Goal: Communication & Community: Answer question/provide support

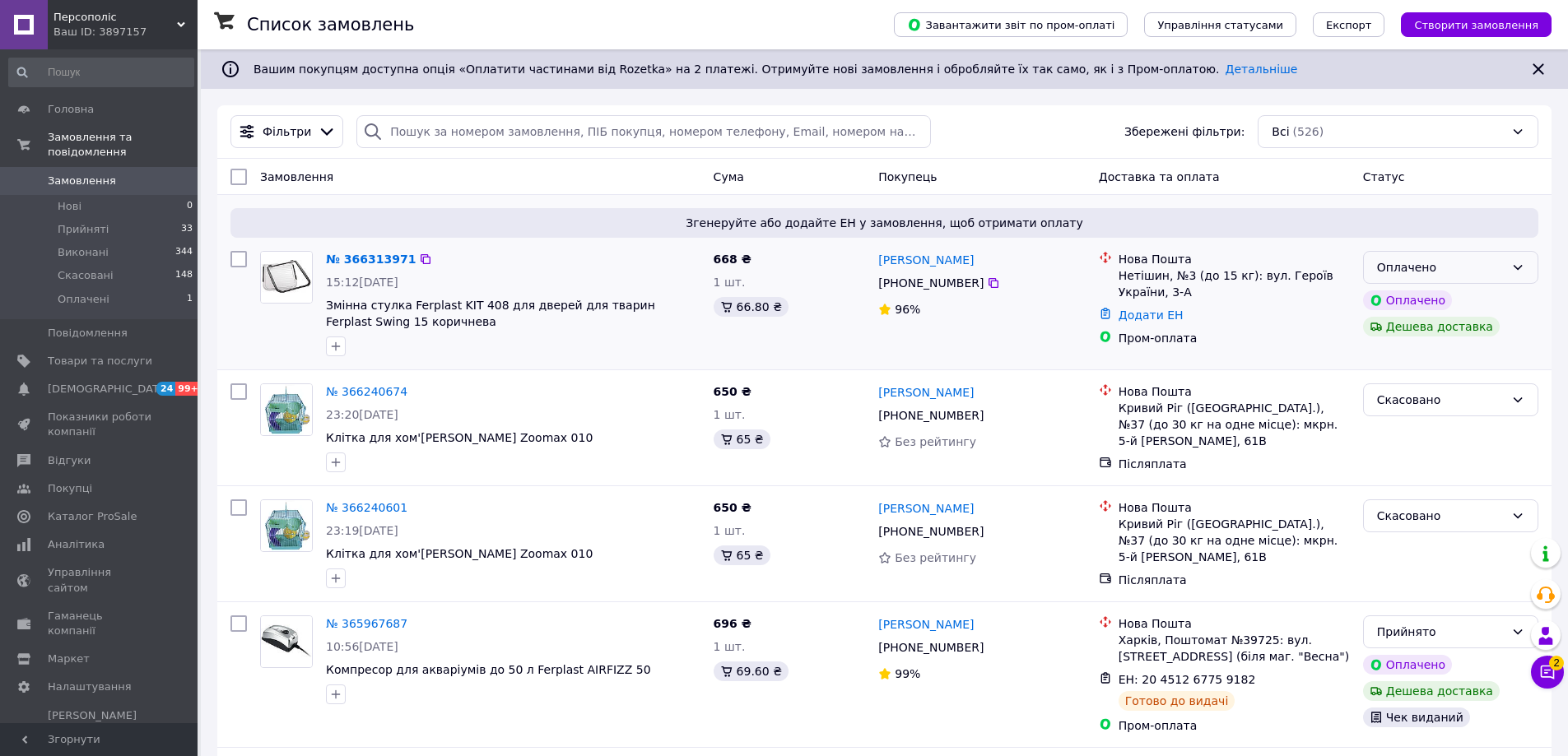
click at [1498, 272] on div "Оплачено" at bounding box center [1440, 267] width 128 height 18
click at [1467, 297] on li "Прийнято" at bounding box center [1451, 303] width 174 height 30
click at [1547, 671] on icon at bounding box center [1547, 672] width 16 height 16
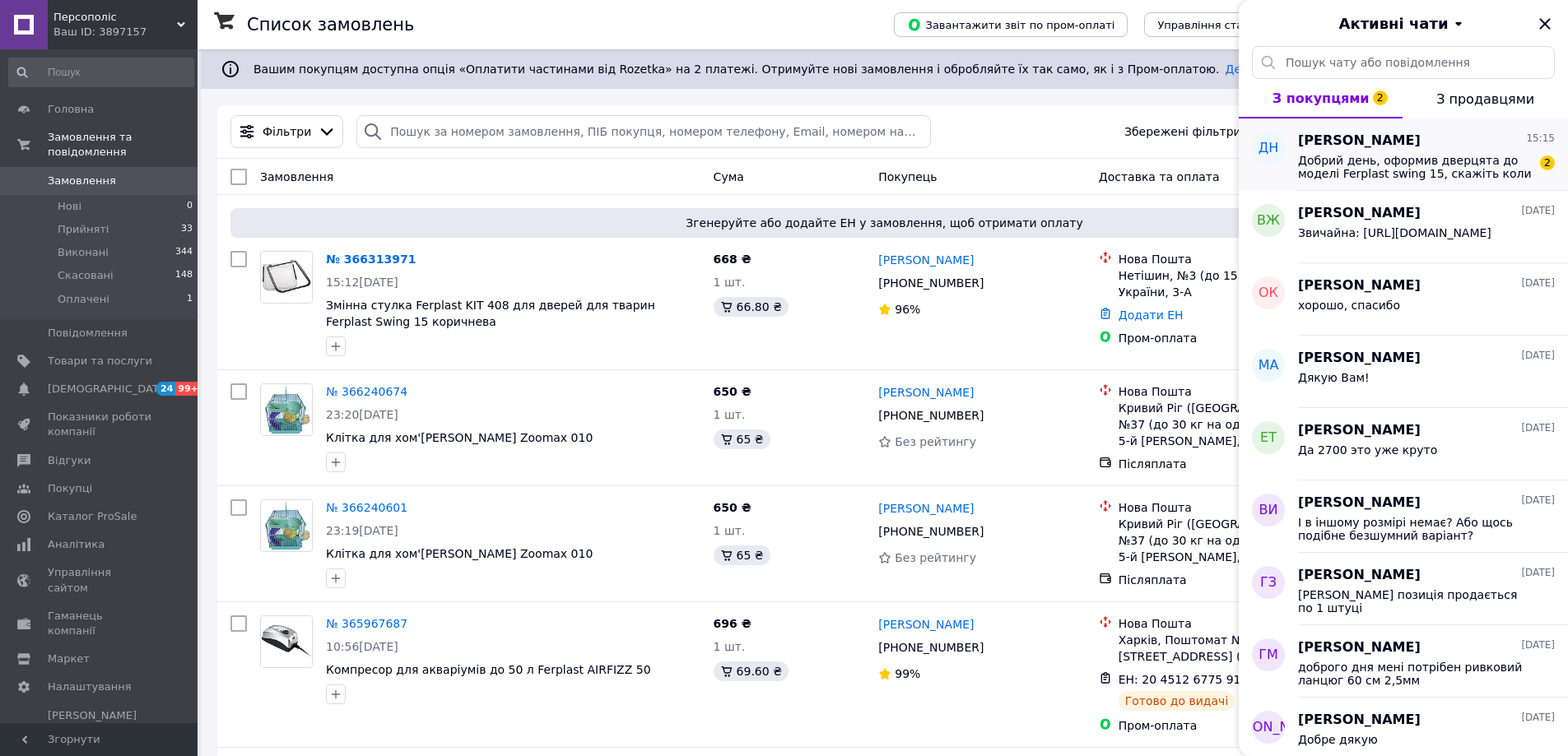
click at [1383, 157] on span "Добрий день, оформив дверцята до моделі Ferplast swing 15, скажіть коли чекати …" at bounding box center [1415, 166] width 234 height 26
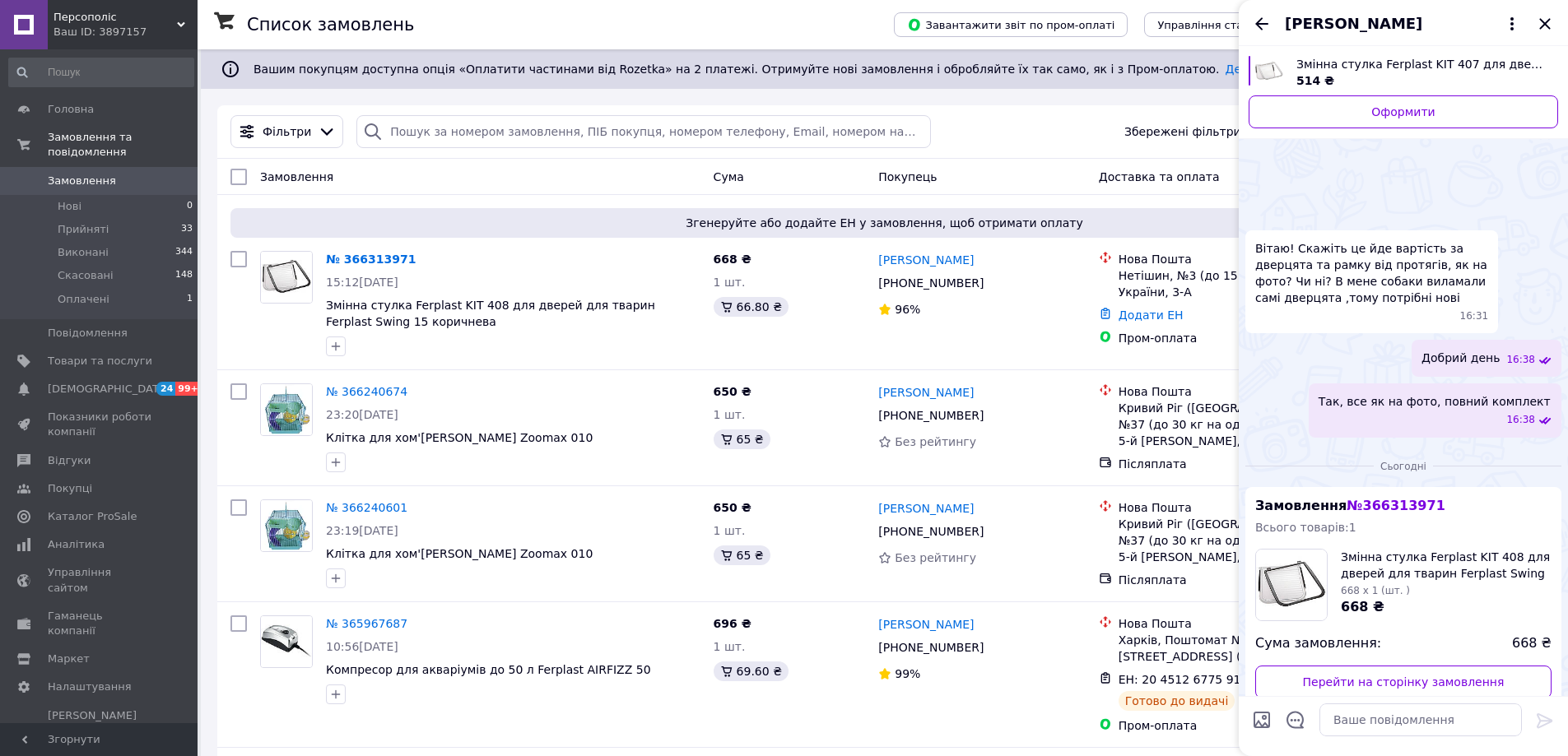
scroll to position [162, 0]
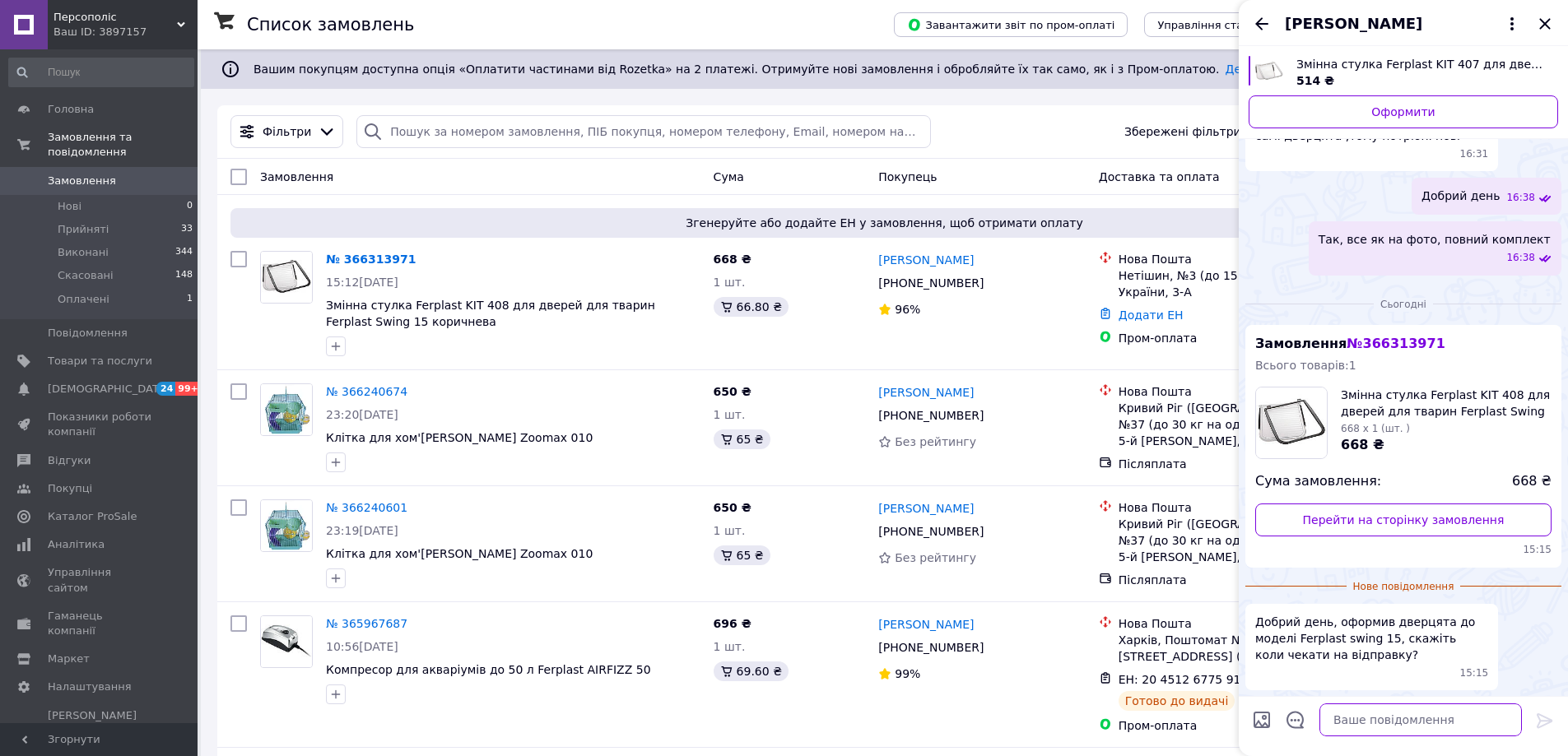
click at [1382, 714] on textarea at bounding box center [1421, 719] width 203 height 33
type textarea "Добрий день"
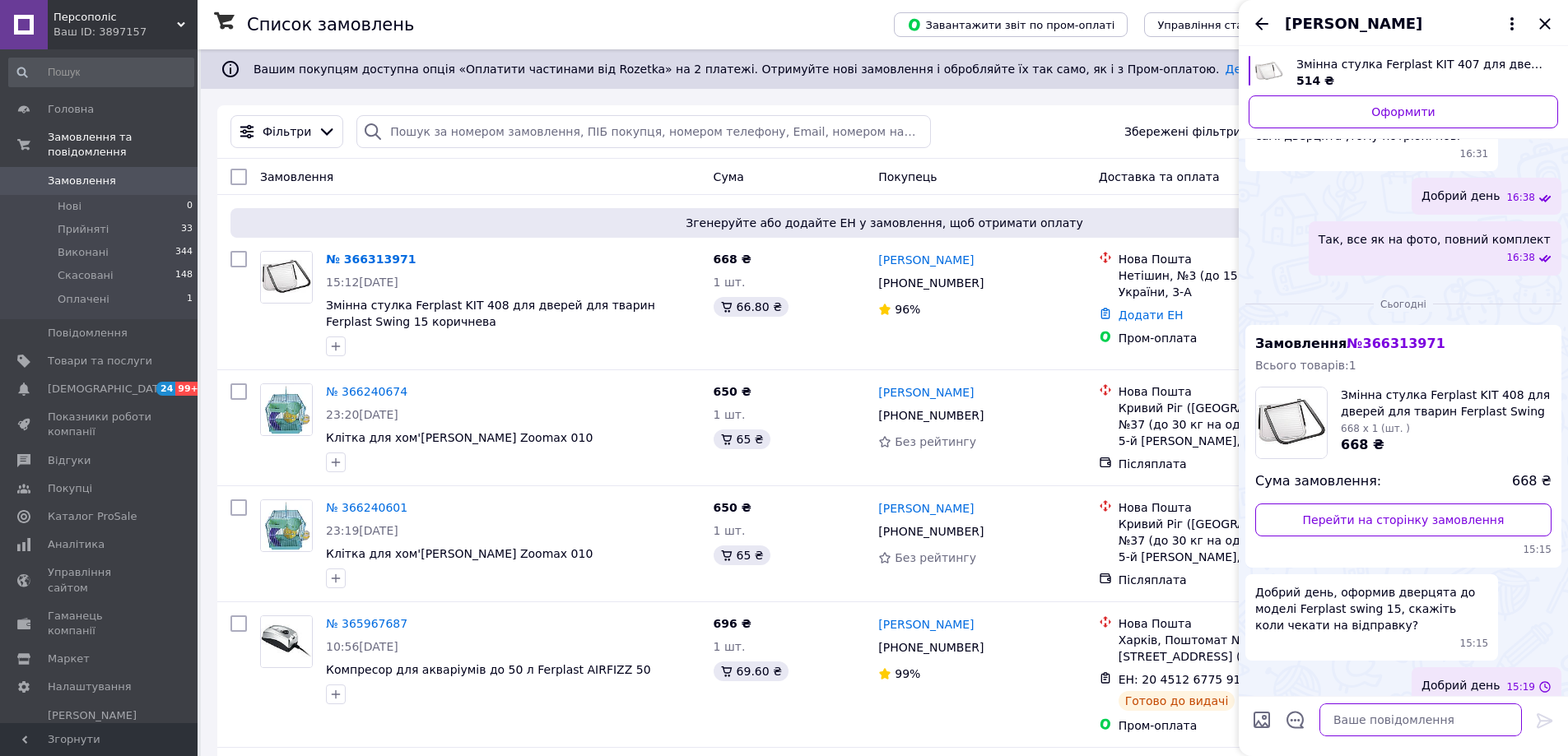
scroll to position [135, 0]
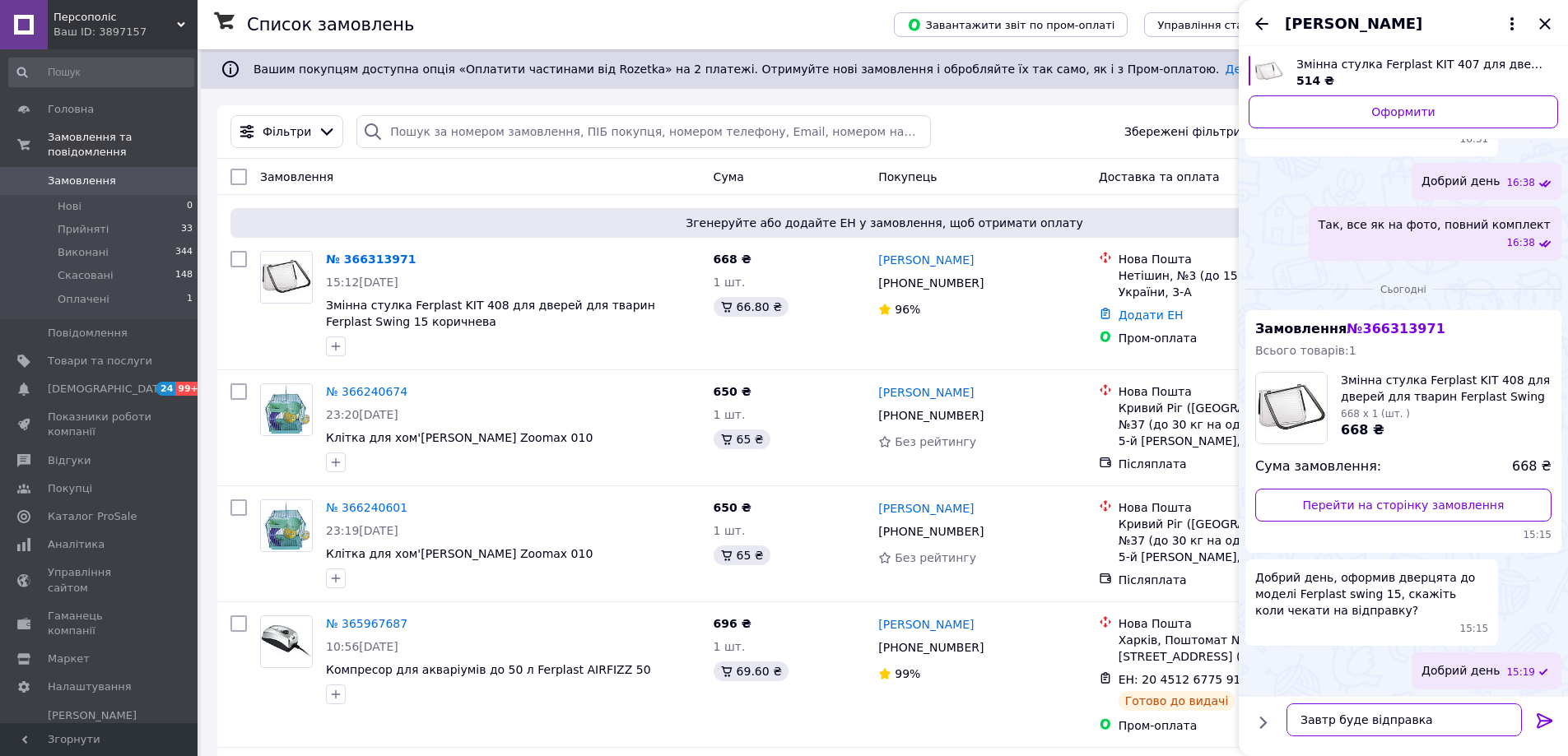
type textarea "Завтра буде відправка"
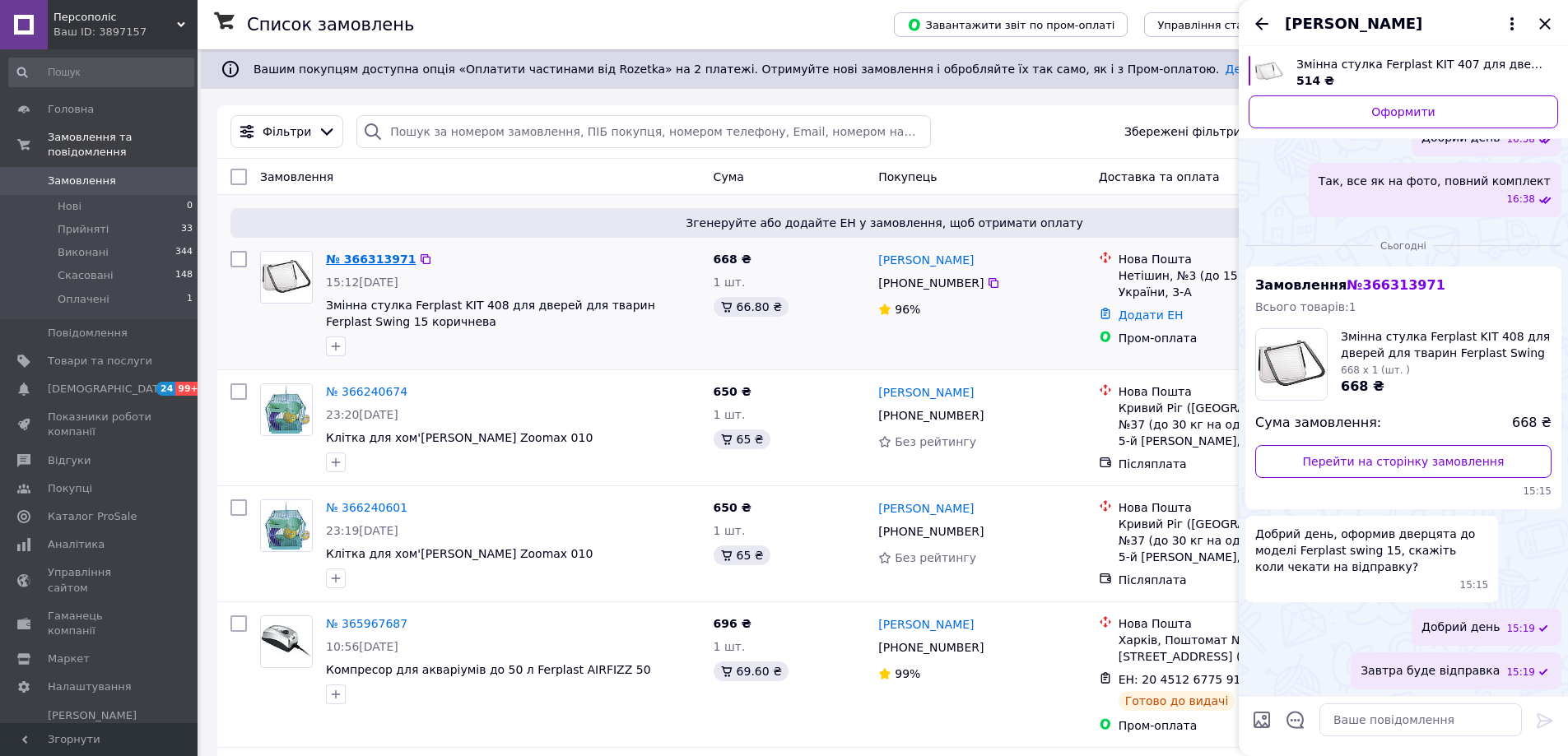
click at [376, 258] on link "№ 366313971" at bounding box center [370, 260] width 90 height 14
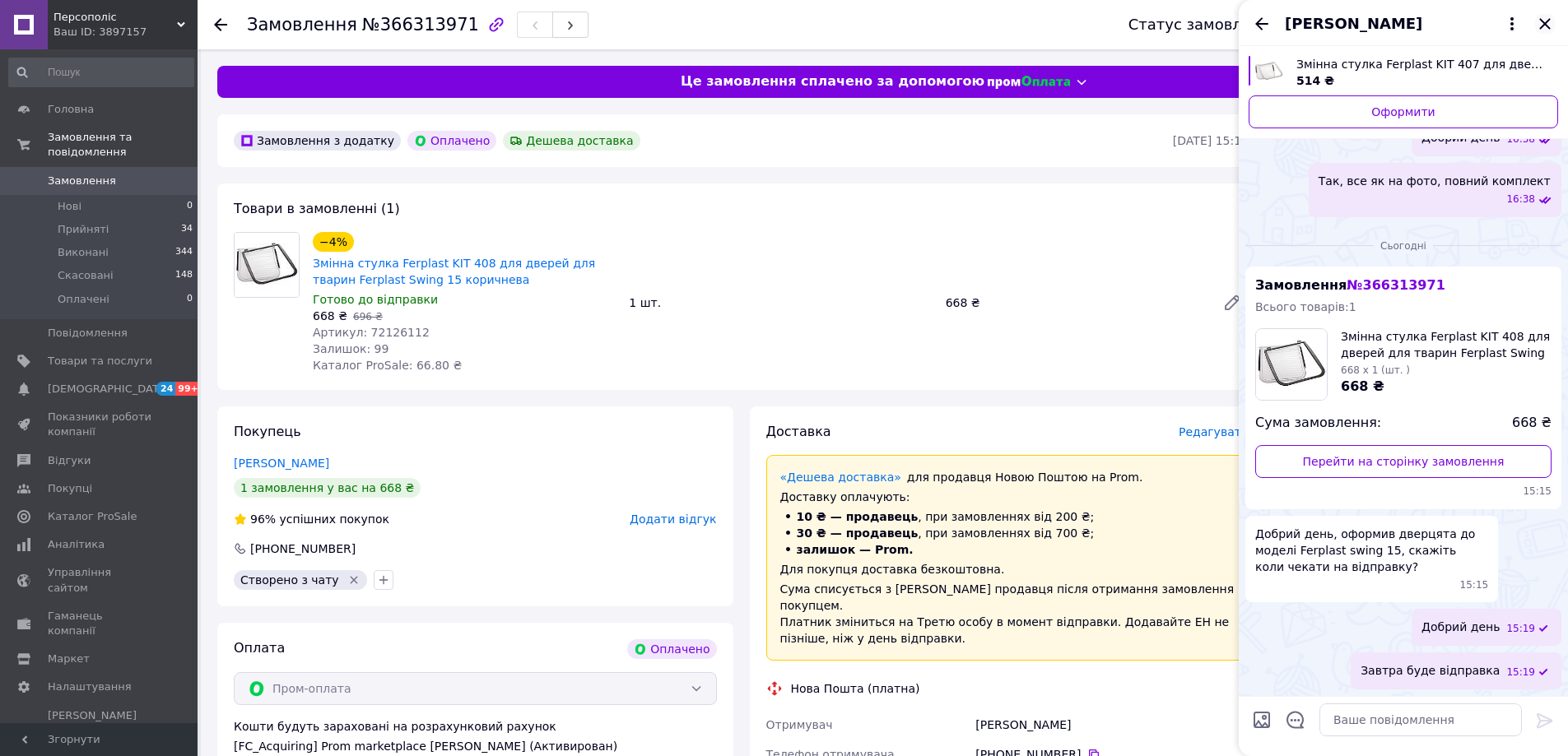
click at [1548, 19] on icon "Закрити" at bounding box center [1545, 23] width 19 height 19
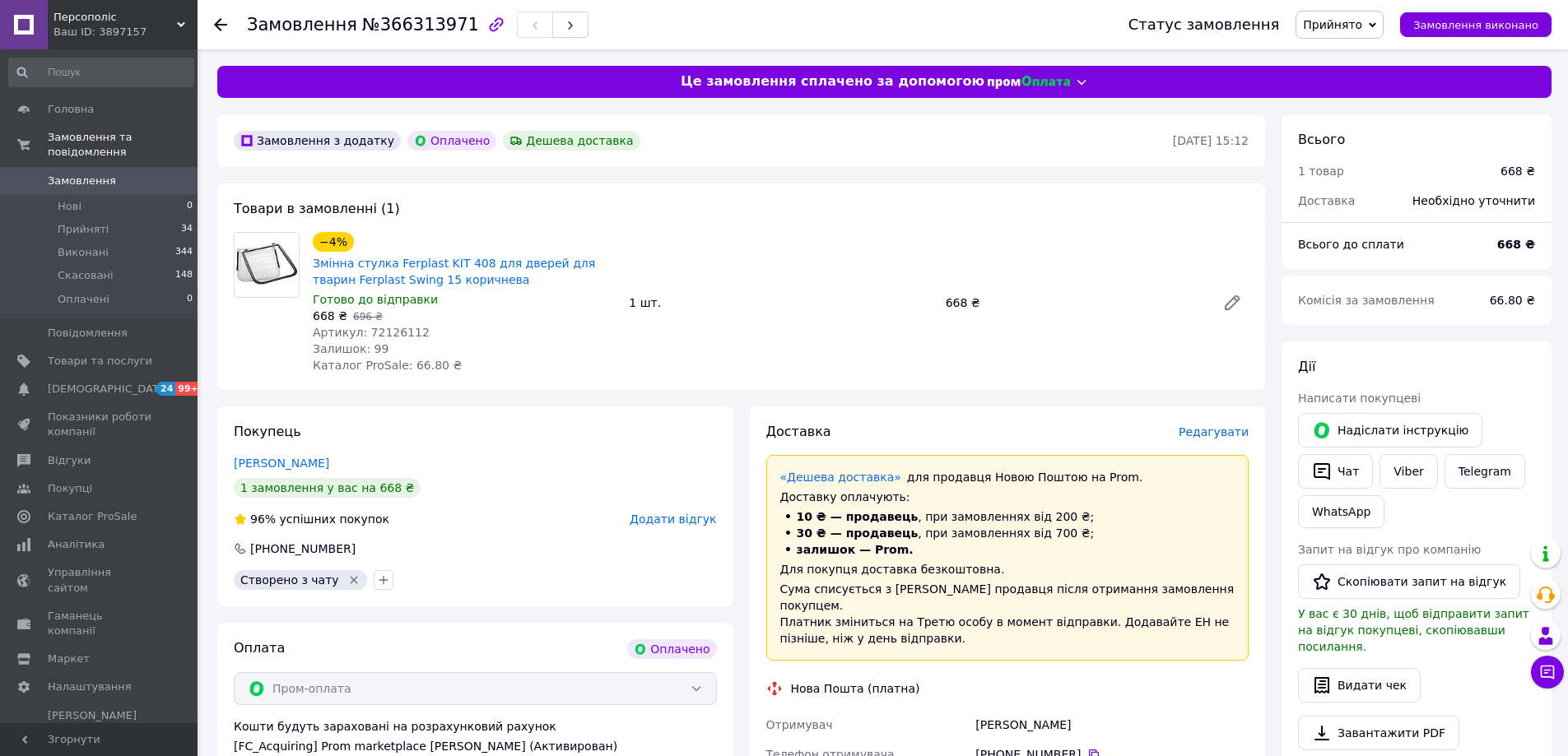
click at [392, 325] on span "Артикул: 72126112" at bounding box center [371, 332] width 117 height 14
copy span "72126112"
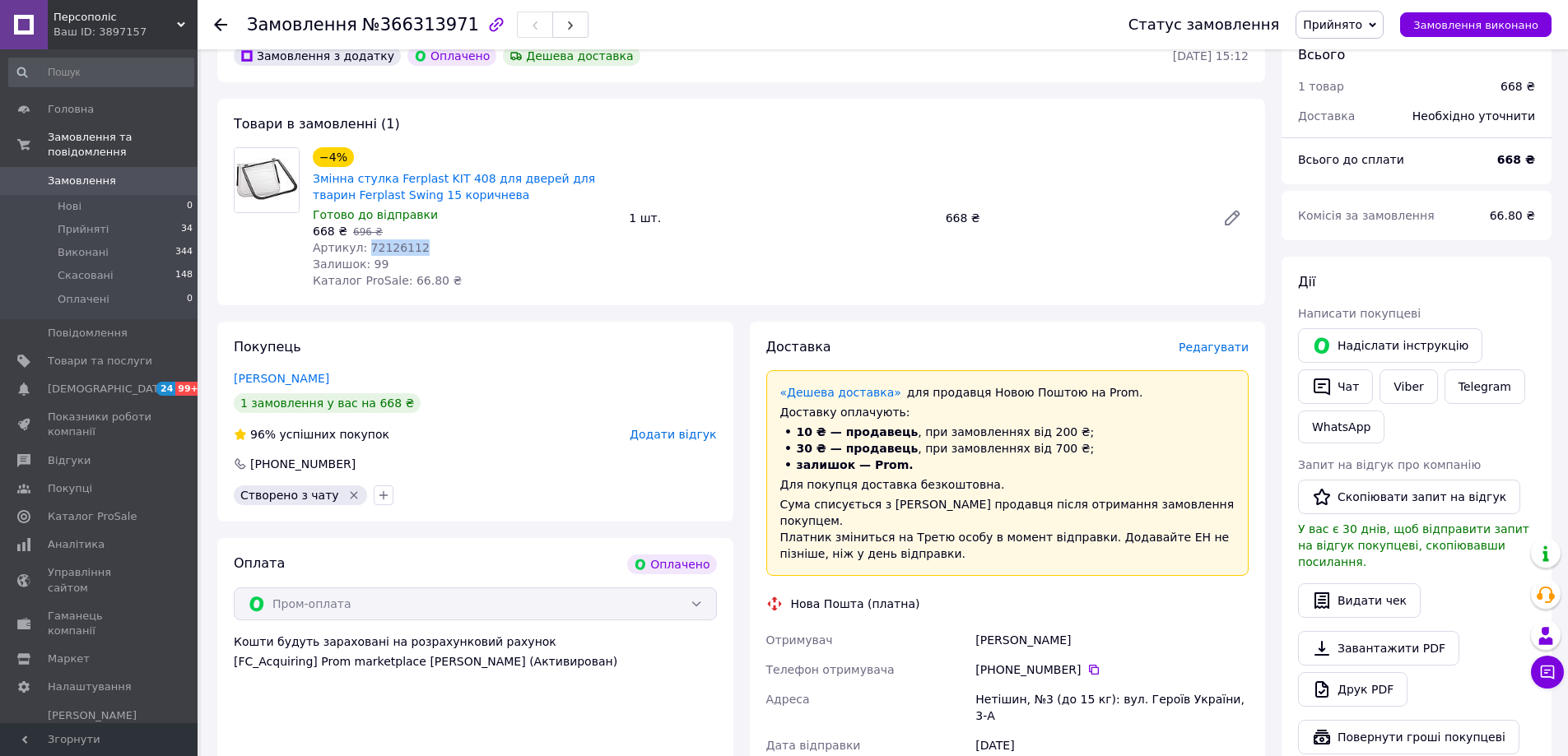
scroll to position [164, 0]
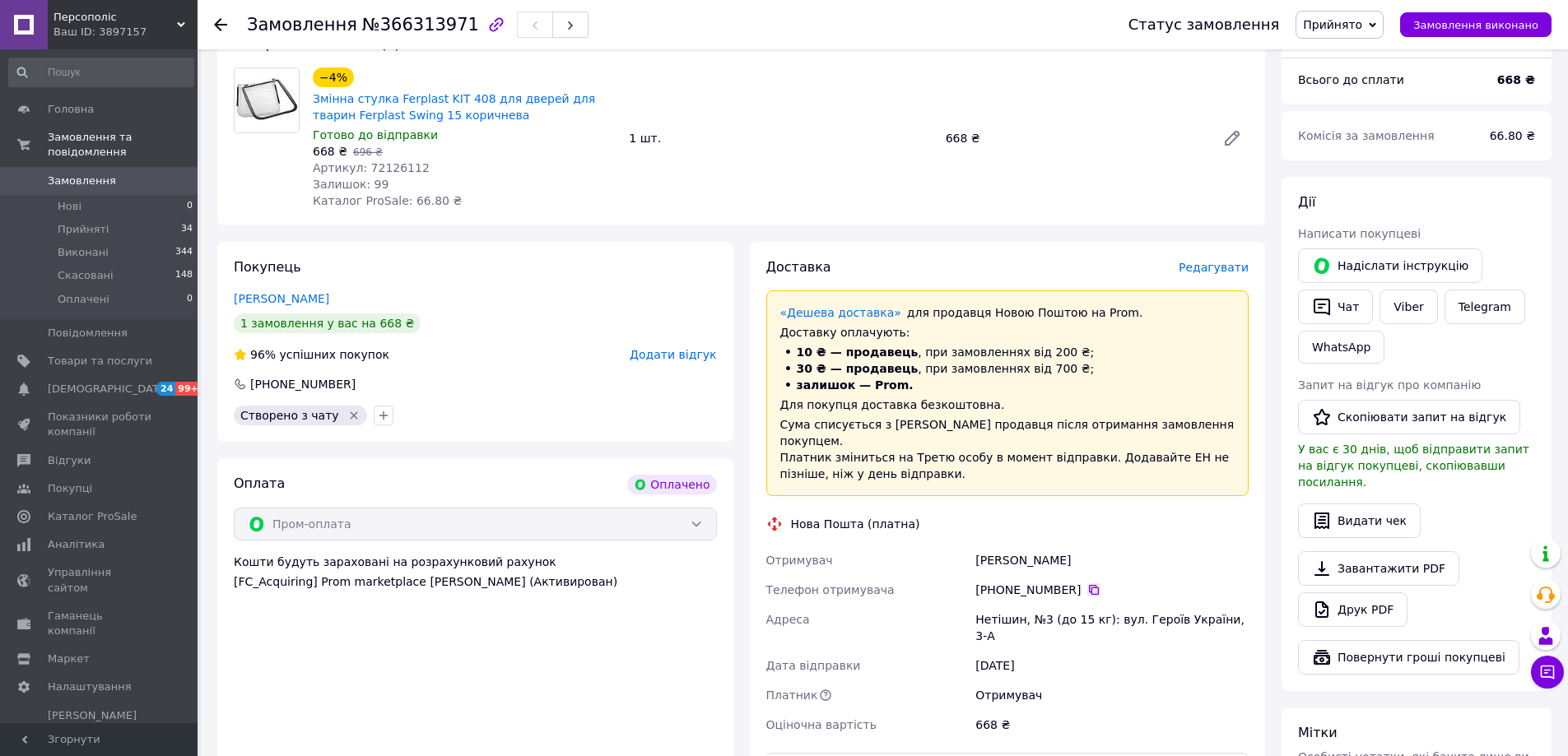
click at [1087, 583] on icon at bounding box center [1094, 590] width 14 height 14
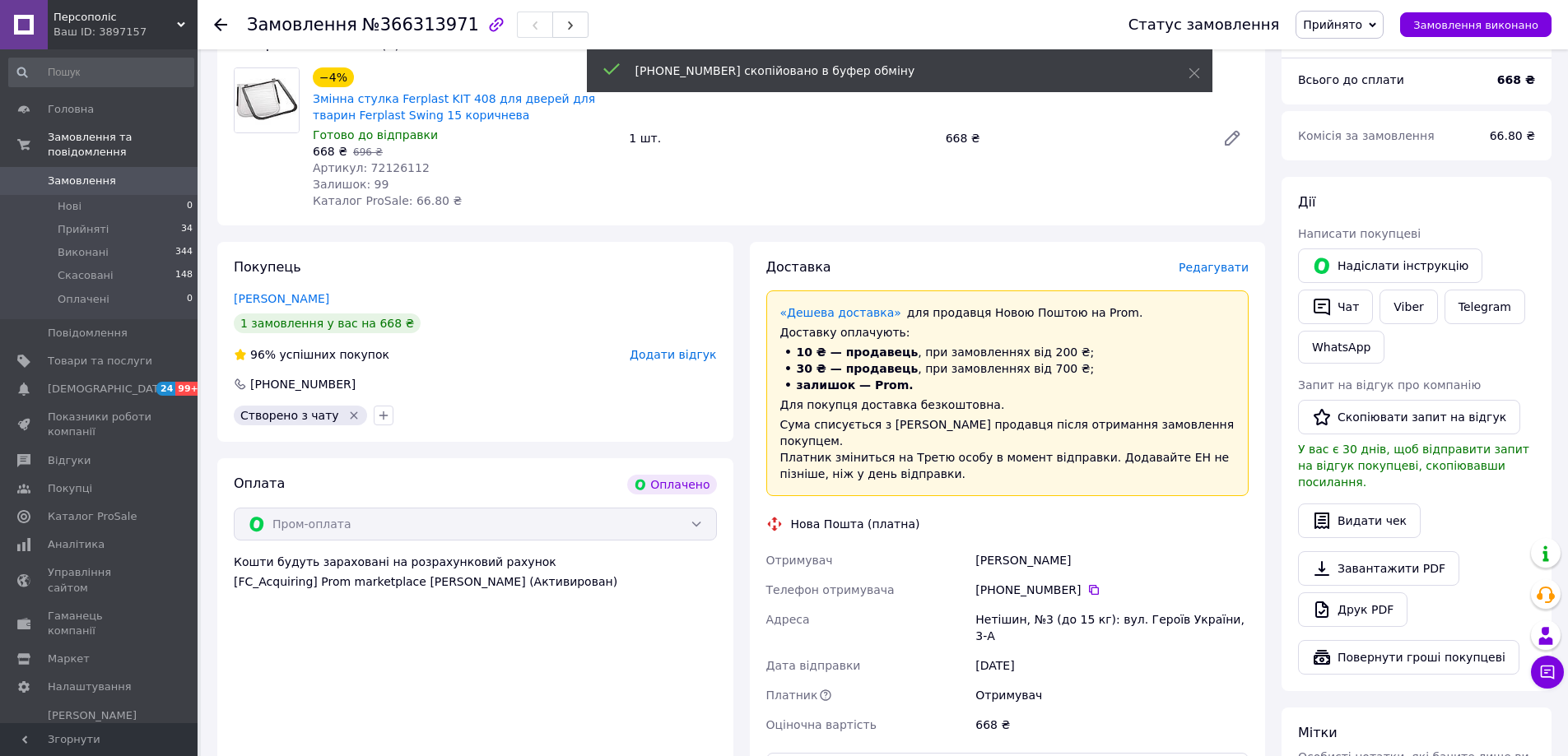
click at [1011, 546] on div "[PERSON_NAME]" at bounding box center [1112, 560] width 280 height 30
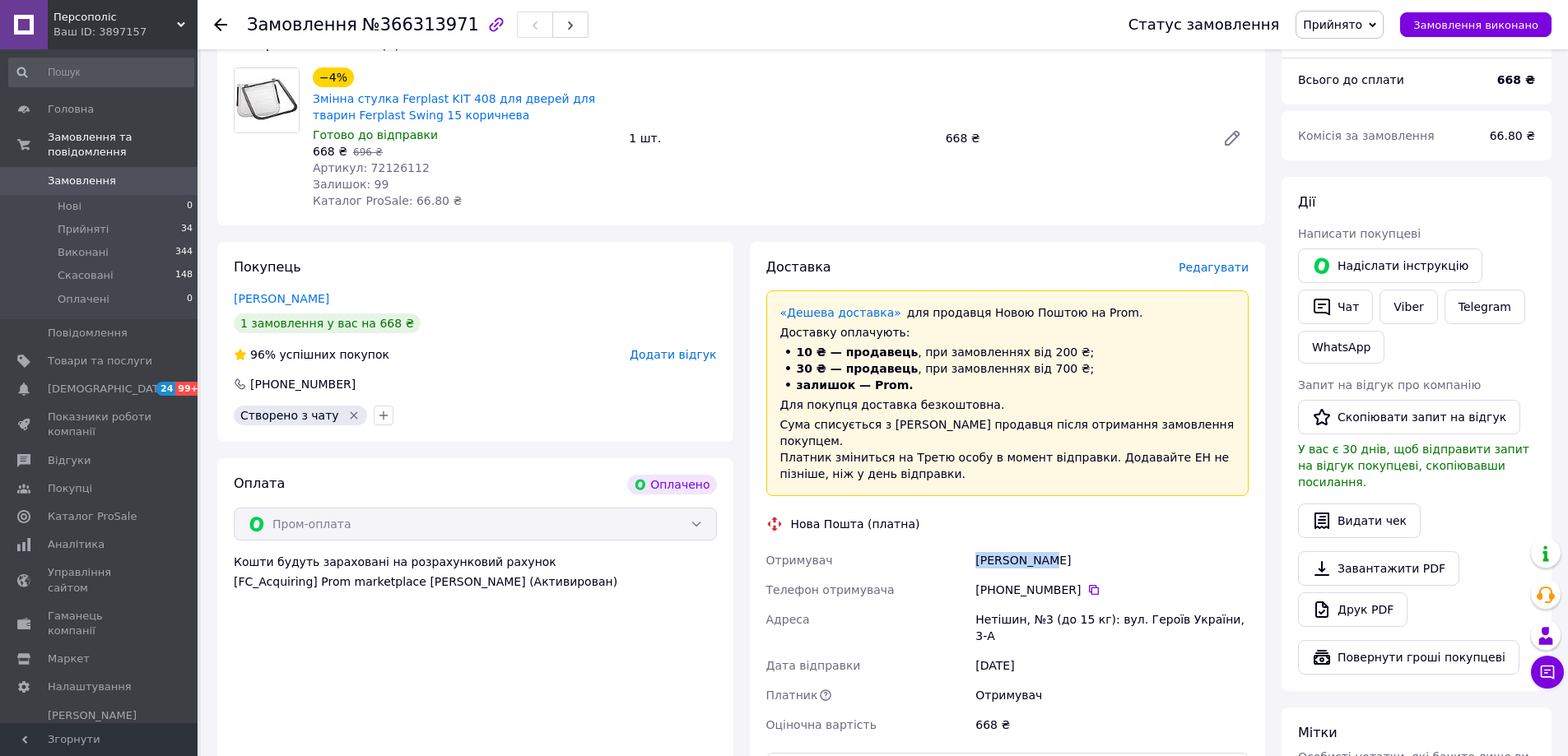
copy div "[PERSON_NAME]"
click at [1069, 546] on div "[PERSON_NAME]" at bounding box center [1112, 560] width 280 height 30
click at [1065, 546] on div "[PERSON_NAME]" at bounding box center [1112, 560] width 280 height 30
copy div "[PERSON_NAME]"
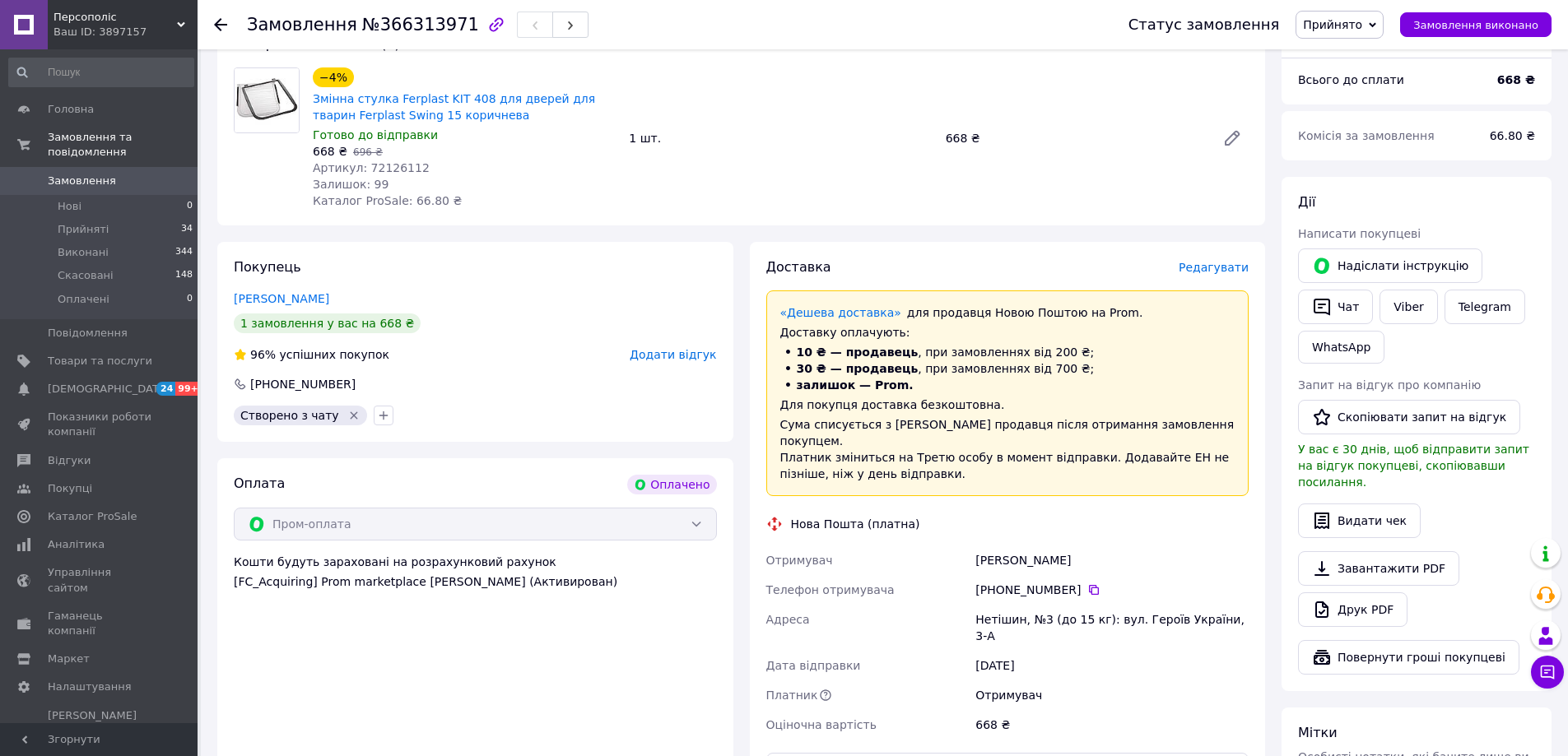
click at [998, 610] on div "Нетішин, №3 (до 15 кг): вул. Героїв України, 3-А" at bounding box center [1112, 628] width 280 height 46
copy div "[PERSON_NAME]"
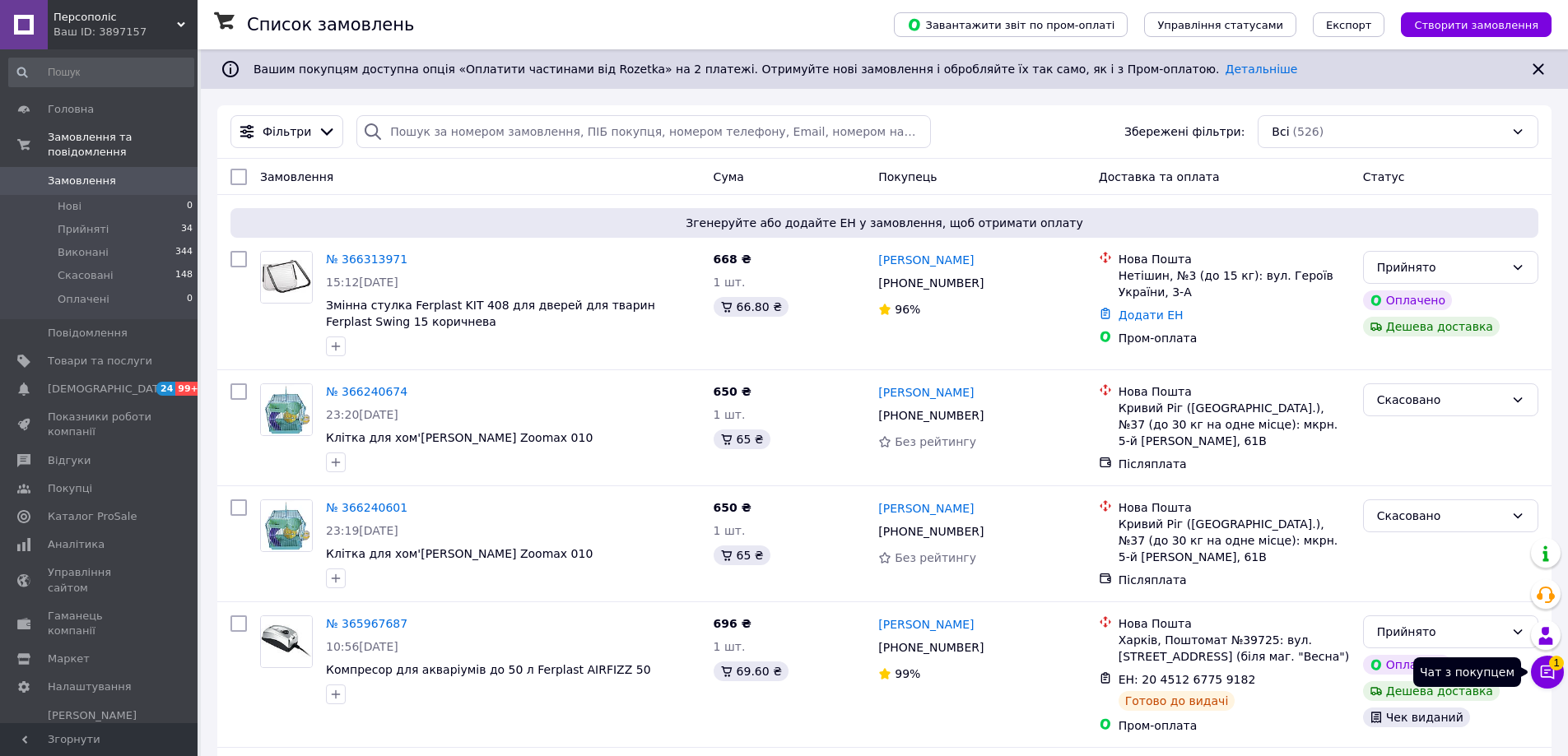
click at [1549, 668] on icon at bounding box center [1547, 672] width 16 height 16
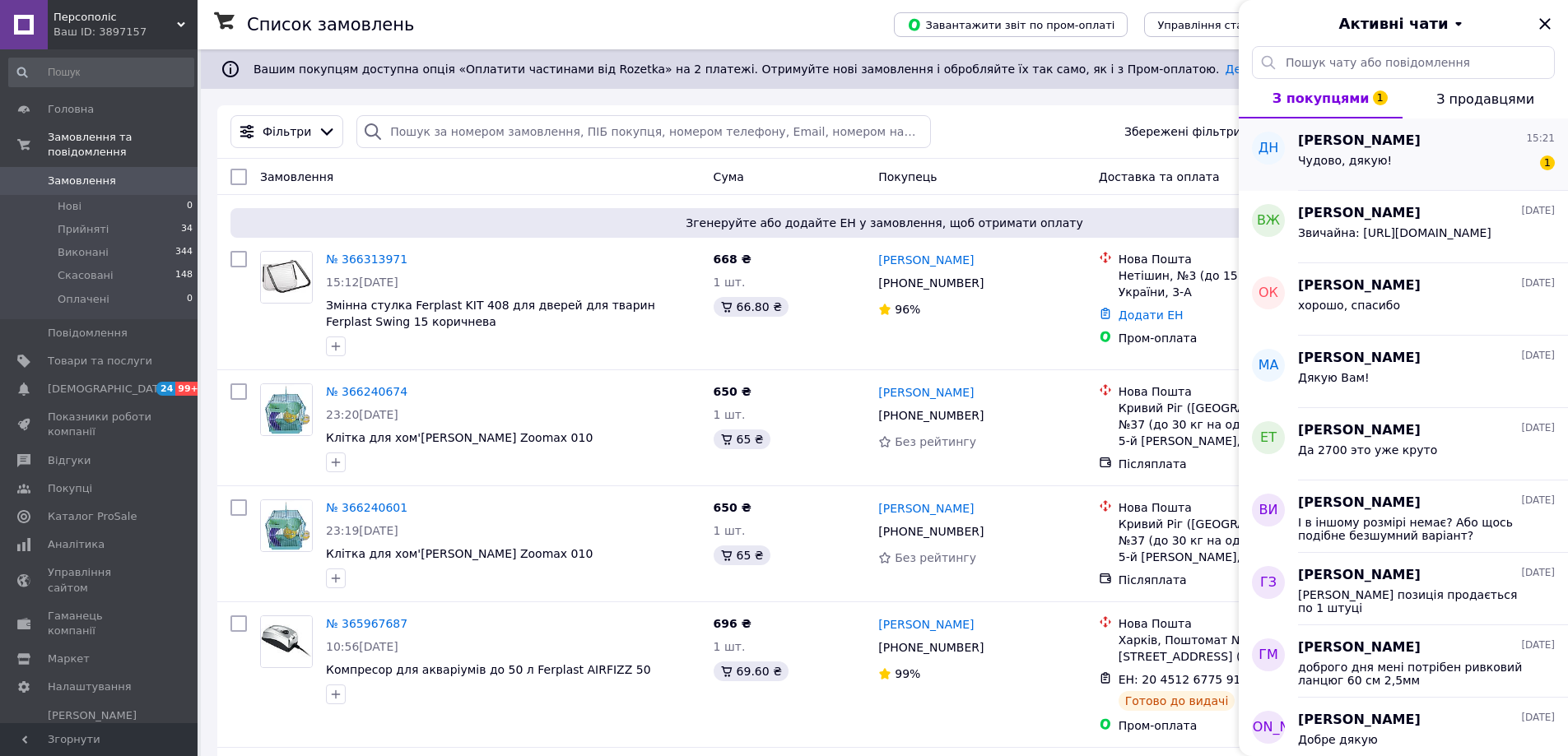
click at [1399, 167] on div "Чудово, дякую! 1" at bounding box center [1427, 163] width 257 height 26
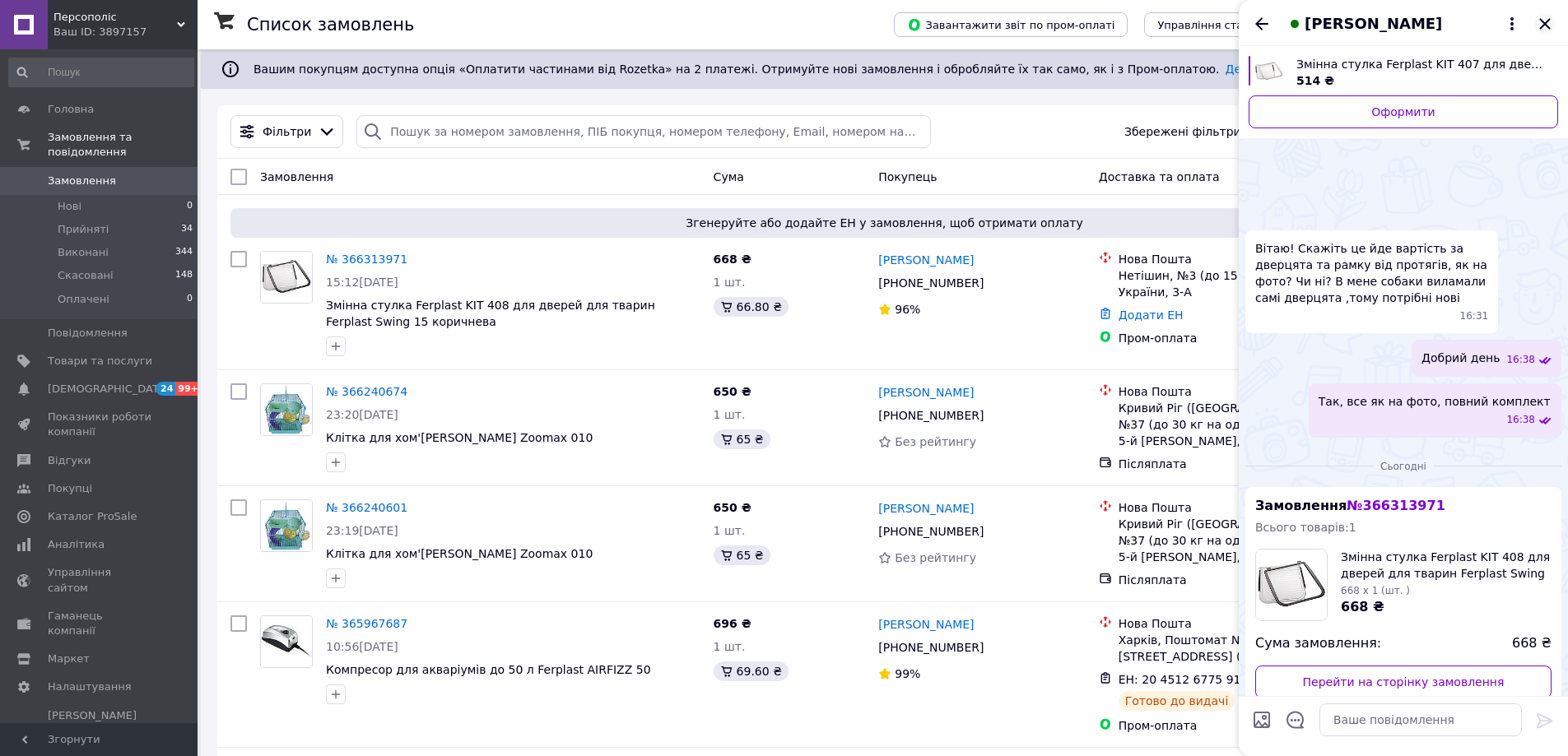
scroll to position [294, 0]
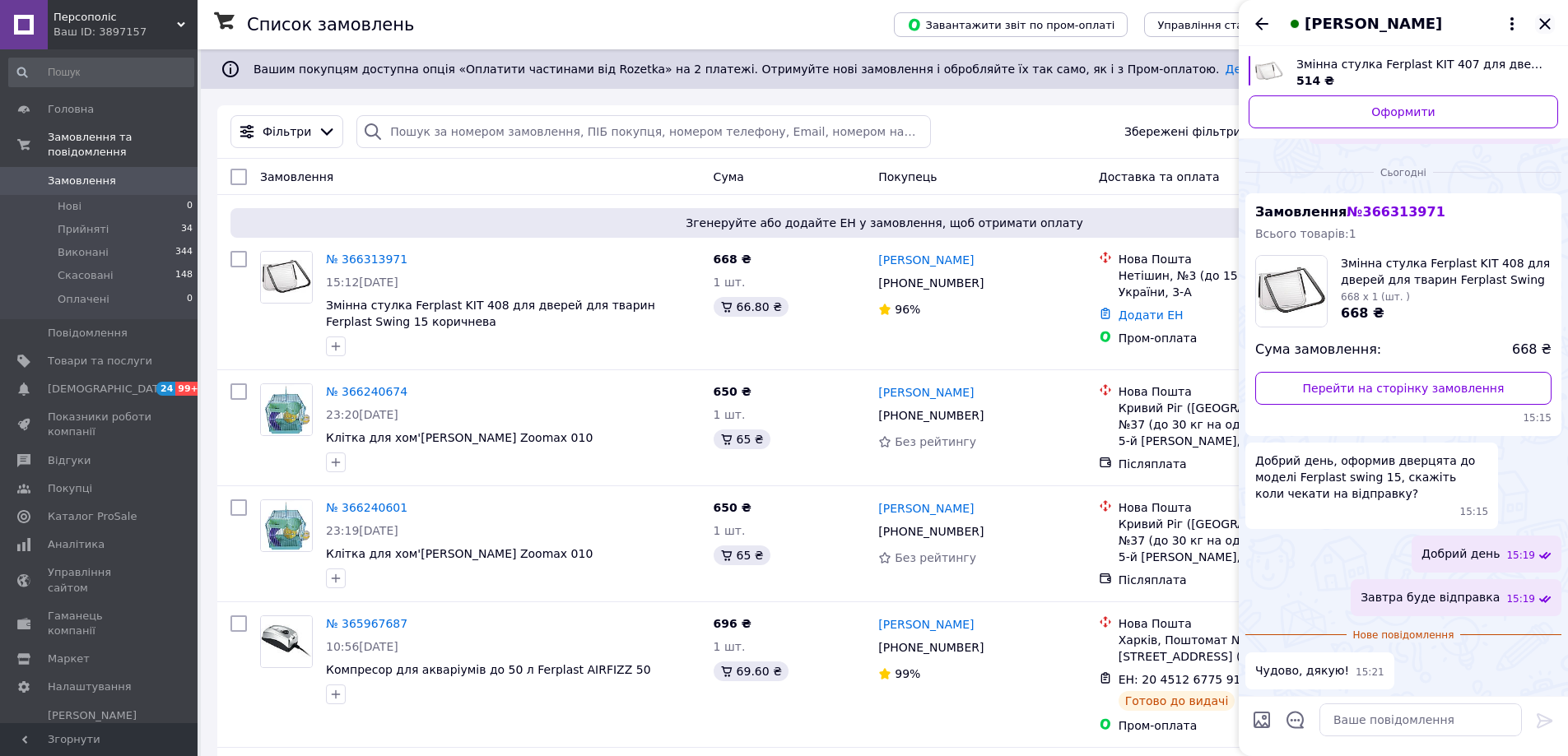
click at [1547, 21] on icon "Закрити" at bounding box center [1544, 23] width 11 height 11
